Goal: Communication & Community: Share content

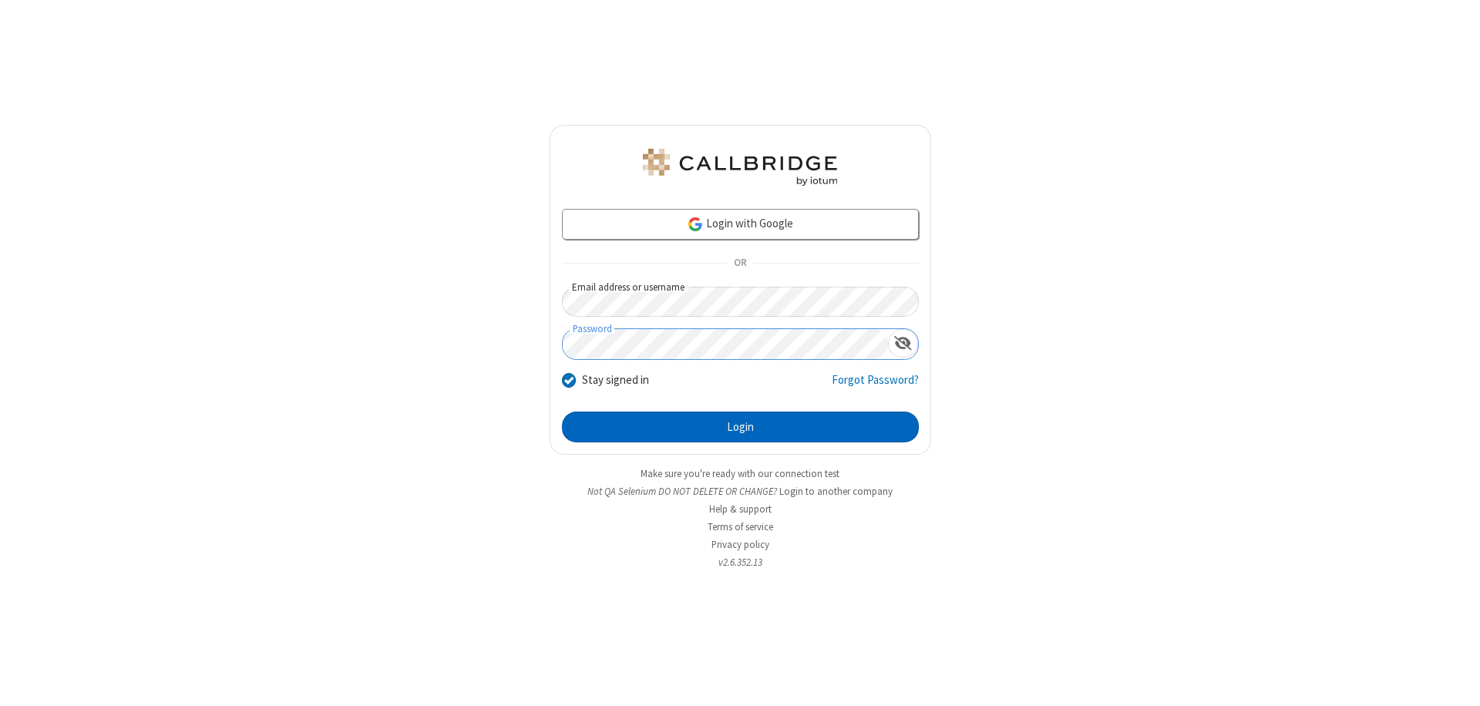
click at [740, 427] on button "Login" at bounding box center [740, 427] width 357 height 31
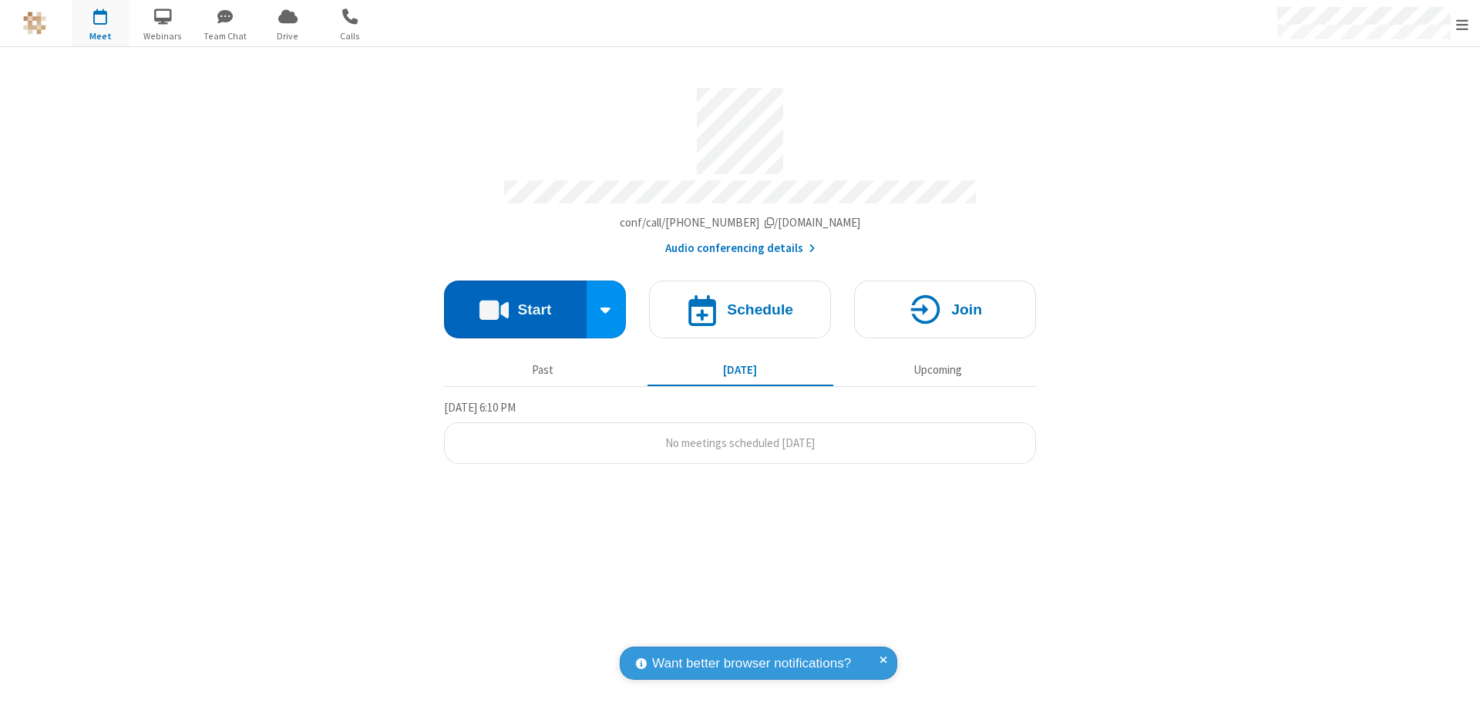
click at [515, 302] on button "Start" at bounding box center [515, 310] width 143 height 58
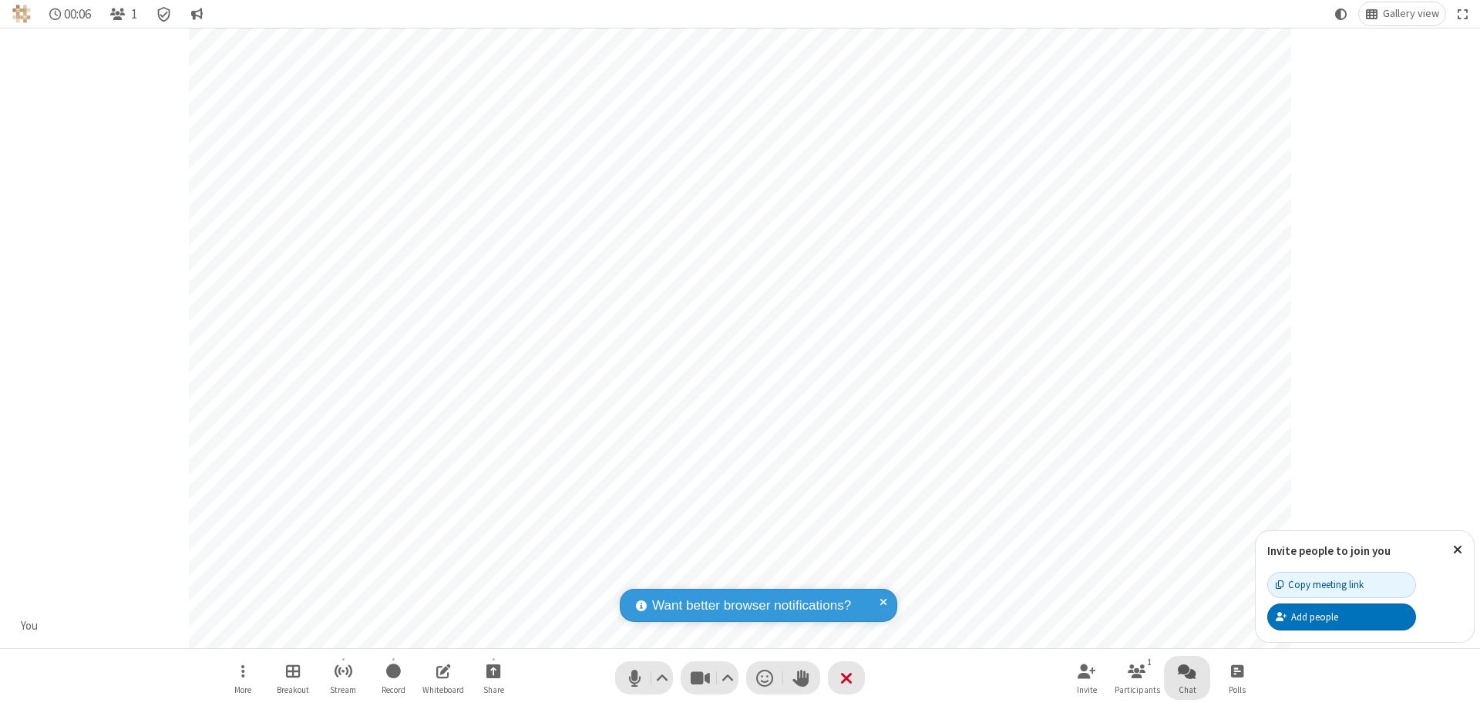
click at [1187, 671] on span "Open chat" at bounding box center [1187, 670] width 19 height 19
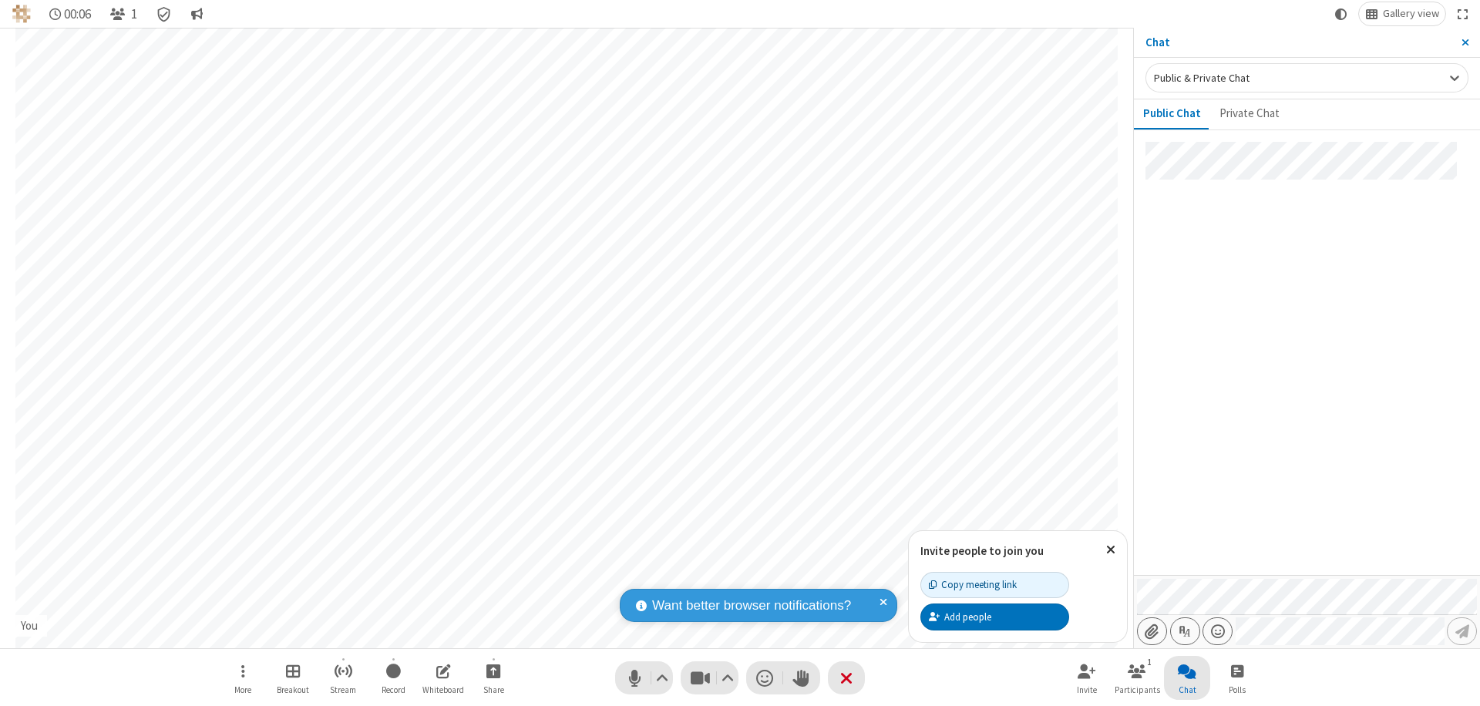
type input "C:\fakepath\doc_test.docx"
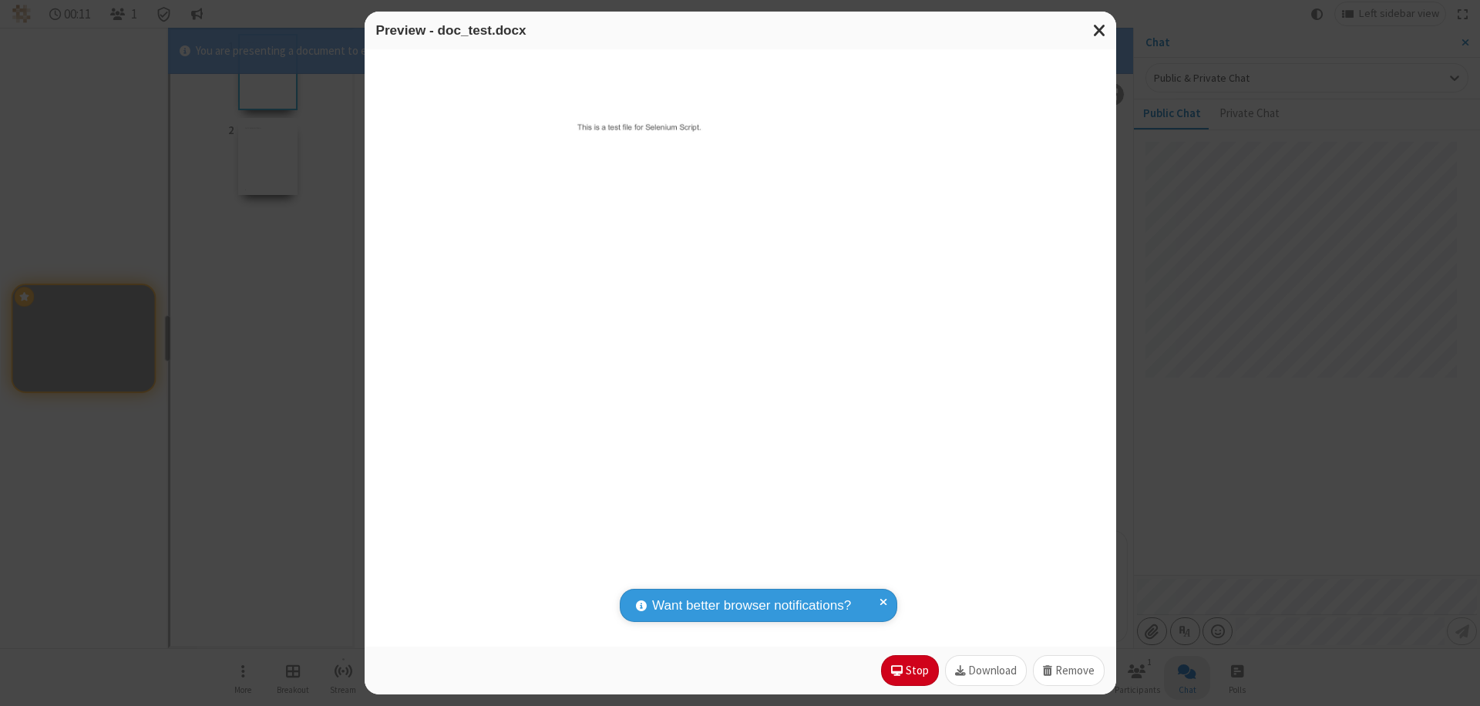
click at [1099, 30] on span "Close modal" at bounding box center [1100, 30] width 14 height 20
